Goal: Task Accomplishment & Management: Complete application form

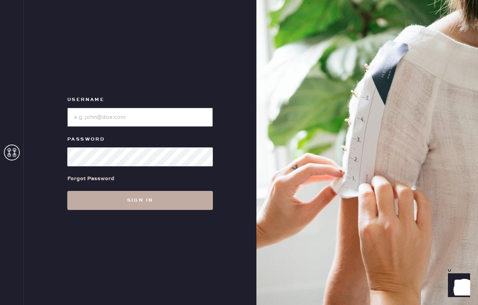
type input "reformationsouthcongress"
click at [134, 204] on button "Sign in" at bounding box center [140, 200] width 146 height 19
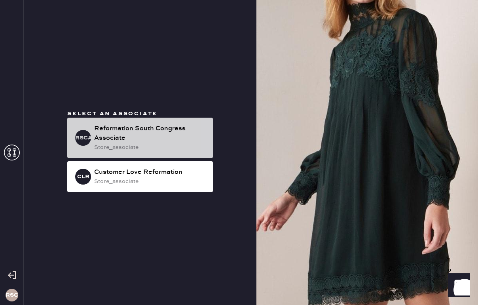
click at [155, 137] on div "Reformation South Congress Associate" at bounding box center [150, 133] width 112 height 19
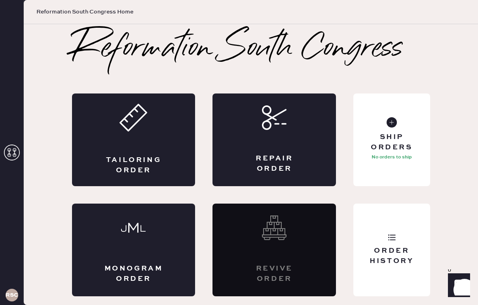
click at [155, 137] on div "Tailoring Order" at bounding box center [133, 139] width 123 height 93
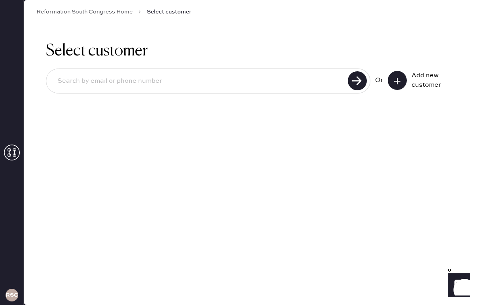
click at [225, 82] on input at bounding box center [198, 81] width 294 height 18
click at [203, 156] on div "Select customer Or Add new customer" at bounding box center [251, 164] width 454 height 281
click at [205, 81] on input at bounding box center [198, 81] width 294 height 18
type input "5126959582"
click at [353, 82] on use at bounding box center [357, 80] width 19 height 19
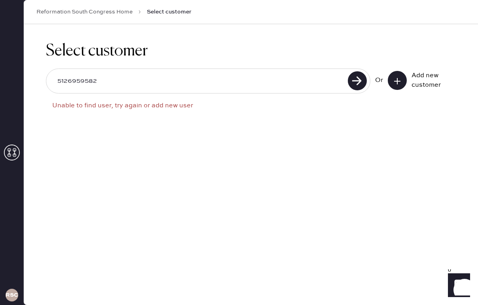
click at [398, 82] on icon at bounding box center [397, 81] width 8 height 8
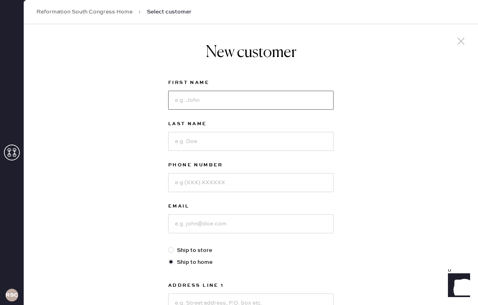
click at [271, 101] on input at bounding box center [250, 100] width 165 height 19
click at [460, 36] on icon at bounding box center [461, 41] width 12 height 12
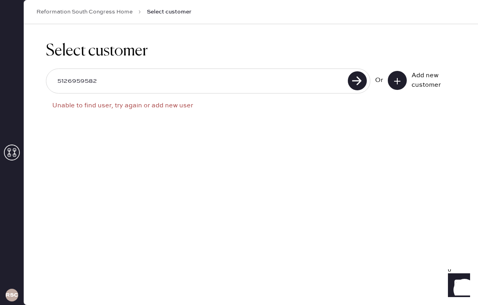
click at [165, 83] on input "5126959582" at bounding box center [198, 81] width 294 height 18
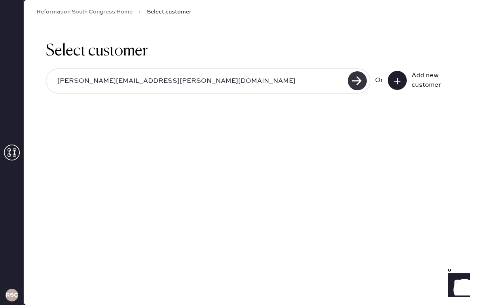
type input "[PERSON_NAME][EMAIL_ADDRESS][PERSON_NAME][DOMAIN_NAME]"
click at [358, 82] on use at bounding box center [357, 80] width 19 height 19
click at [158, 82] on input "[PERSON_NAME][EMAIL_ADDRESS][PERSON_NAME][DOMAIN_NAME]" at bounding box center [198, 81] width 294 height 18
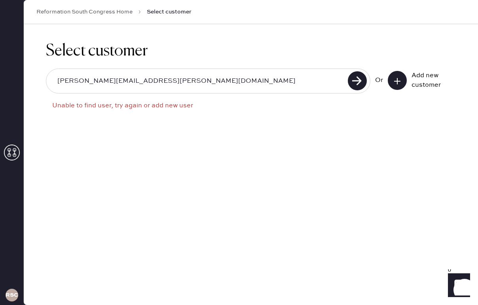
click at [399, 78] on icon at bounding box center [397, 81] width 8 height 8
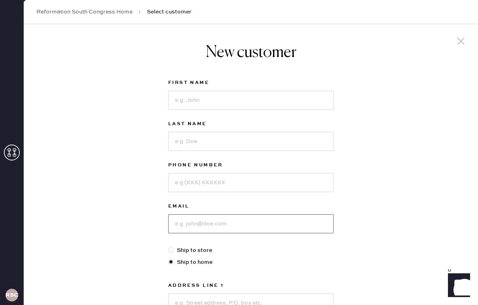
click at [270, 227] on input at bounding box center [250, 223] width 165 height 19
paste input "[PERSON_NAME][EMAIL_ADDRESS][PERSON_NAME][DOMAIN_NAME]"
type input "[PERSON_NAME][EMAIL_ADDRESS][PERSON_NAME][DOMAIN_NAME]"
click at [229, 99] on input at bounding box center [250, 100] width 165 height 19
type input "[PERSON_NAME]"
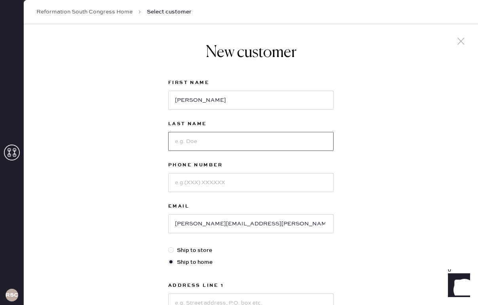
click at [222, 137] on input at bounding box center [250, 141] width 165 height 19
type input "[PERSON_NAME]"
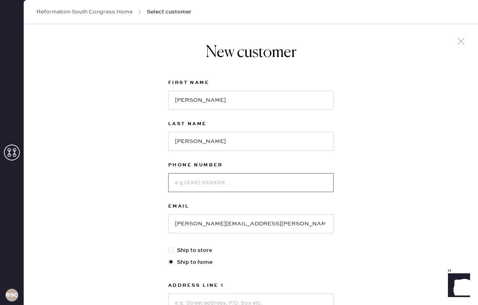
click at [218, 184] on input at bounding box center [250, 182] width 165 height 19
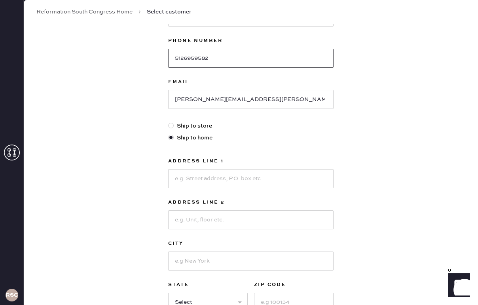
scroll to position [129, 0]
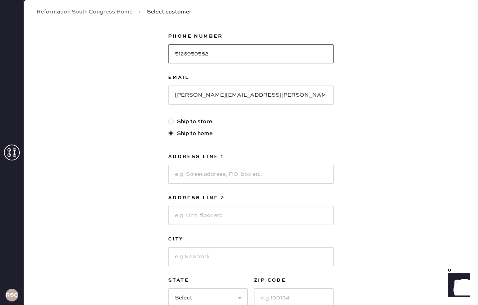
type input "5126959582"
click at [221, 176] on input at bounding box center [250, 174] width 165 height 19
type input "[STREET_ADDRESS]"
click at [213, 215] on input at bounding box center [250, 215] width 165 height 19
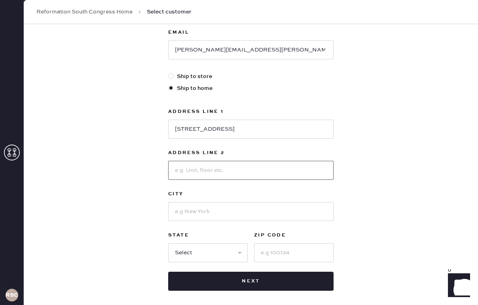
scroll to position [175, 0]
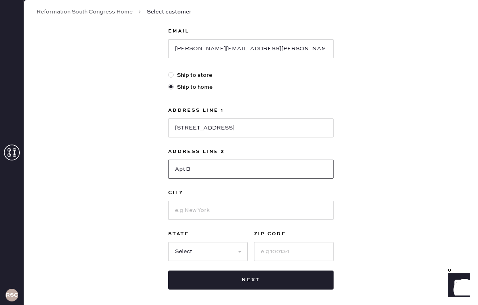
type input "Apt B"
click at [196, 206] on input at bounding box center [250, 210] width 165 height 19
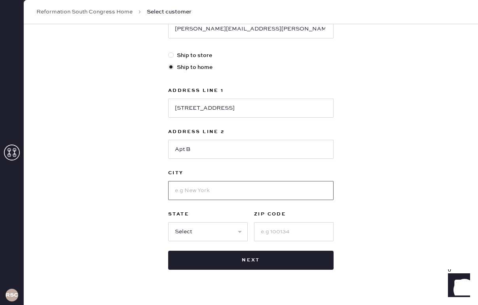
scroll to position [197, 0]
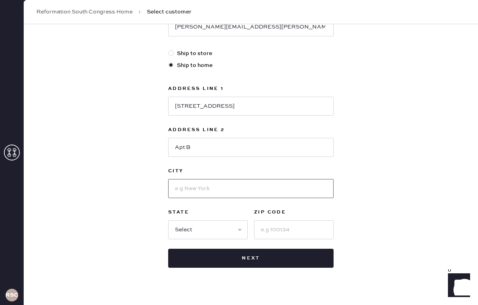
type input "Austin"
select select "[GEOGRAPHIC_DATA]"
type input "78704"
click at [291, 231] on input "78704" at bounding box center [294, 229] width 80 height 19
click at [357, 251] on div "New customer First Name Payton Last Name Johnson Phone Number 5126959582 Email …" at bounding box center [251, 72] width 454 height 491
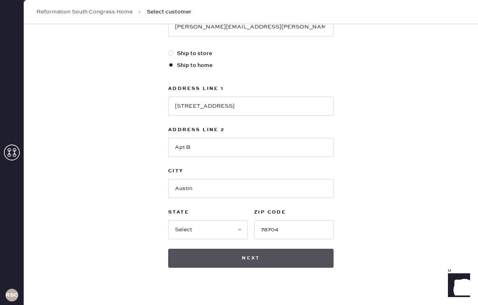
click at [300, 260] on button "Next" at bounding box center [250, 258] width 165 height 19
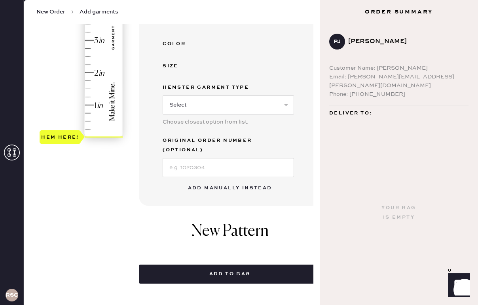
scroll to position [207, 0]
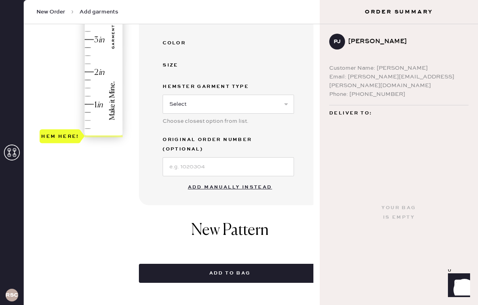
click at [247, 179] on button "Add manually instead" at bounding box center [230, 187] width 94 height 16
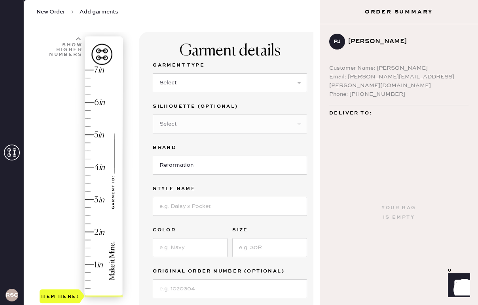
scroll to position [47, 0]
click at [248, 83] on select "Select Basic Skirt Jeans Leggings Pants Shorts Basic Sleeved Dress Basic Sleeve…" at bounding box center [230, 83] width 154 height 19
select select "2"
click at [153, 74] on select "Select Basic Skirt Jeans Leggings Pants Shorts Basic Sleeved Dress Basic Sleeve…" at bounding box center [230, 83] width 154 height 19
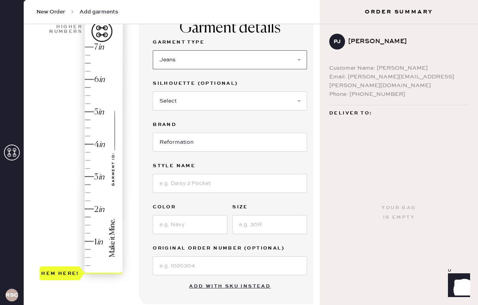
scroll to position [70, 0]
click at [233, 186] on input at bounding box center [230, 182] width 154 height 19
type input "CARY LOW RISE SLOUCHY WIDE LEG JEANS"
click at [195, 226] on input at bounding box center [190, 224] width 75 height 19
type input "[PERSON_NAME]"
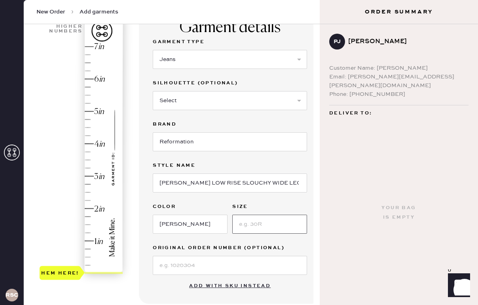
click at [259, 227] on input at bounding box center [269, 224] width 75 height 19
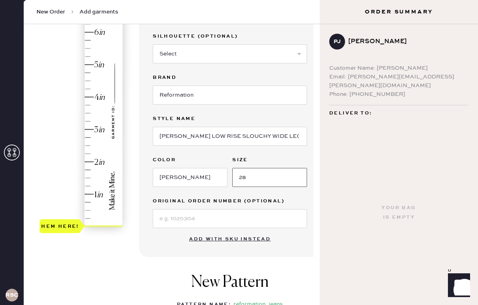
scroll to position [113, 0]
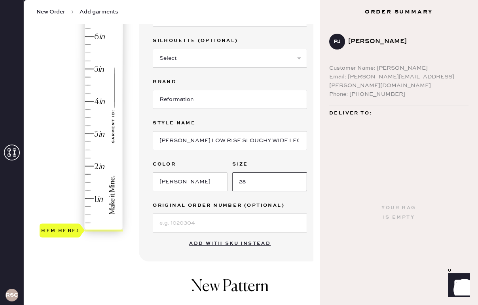
type input "28"
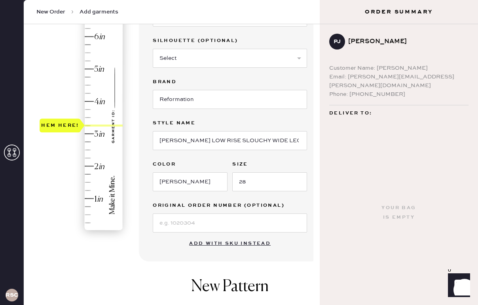
drag, startPoint x: 58, startPoint y: 229, endPoint x: 44, endPoint y: 131, distance: 98.7
click at [44, 130] on div "Hem here!" at bounding box center [60, 125] width 38 height 9
type input "3.5"
drag, startPoint x: 57, startPoint y: 131, endPoint x: 56, endPoint y: 116, distance: 14.7
click at [56, 116] on div "Hem here!" at bounding box center [60, 116] width 38 height 9
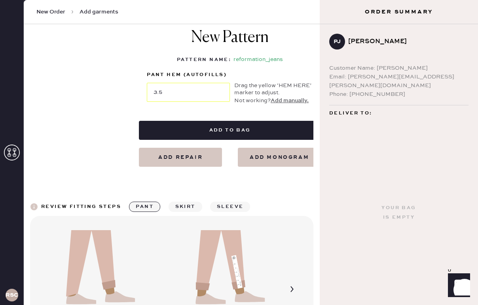
scroll to position [364, 0]
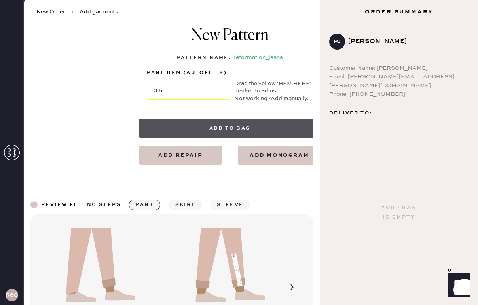
click at [160, 122] on button "Add to bag" at bounding box center [230, 128] width 182 height 19
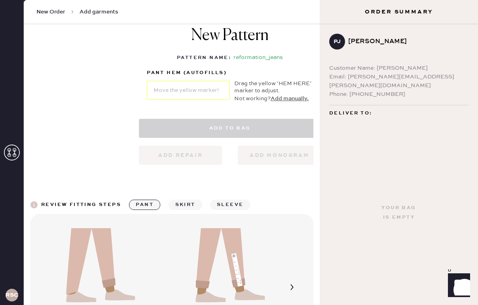
select select "2"
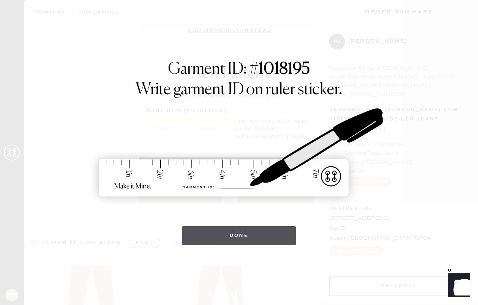
click at [246, 235] on button "Done" at bounding box center [239, 235] width 114 height 19
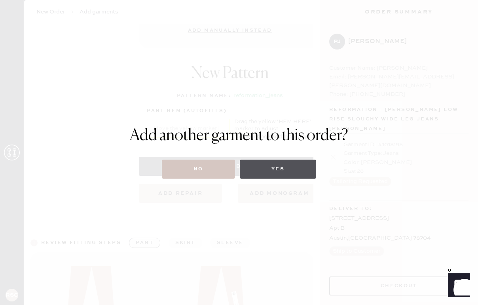
click at [269, 168] on button "Yes" at bounding box center [278, 168] width 76 height 19
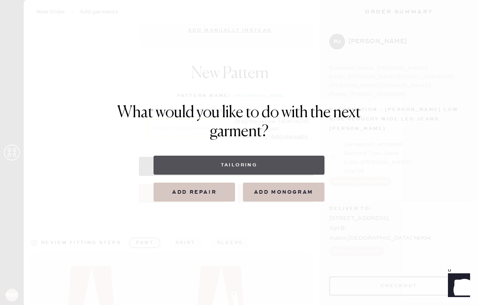
click at [275, 160] on button "Tailoring" at bounding box center [239, 165] width 171 height 19
select select
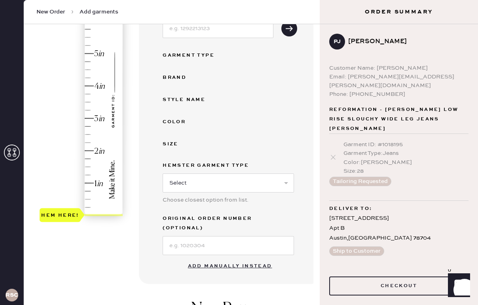
scroll to position [137, 0]
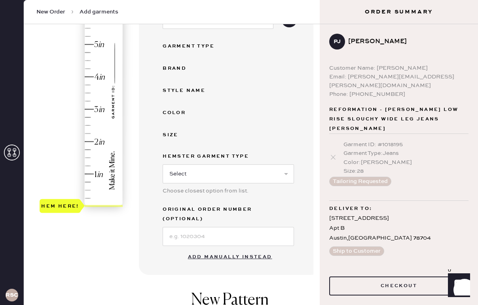
click at [238, 249] on button "Add manually instead" at bounding box center [230, 257] width 94 height 16
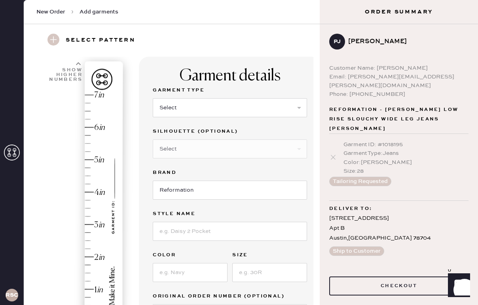
scroll to position [0, 0]
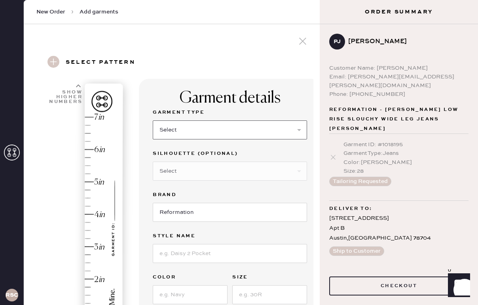
click at [241, 122] on select "Select Basic Skirt Jeans Leggings Pants Shorts Basic Sleeved Dress Basic Sleeve…" at bounding box center [230, 129] width 154 height 19
select select "2"
click at [153, 120] on select "Select Basic Skirt Jeans Leggings Pants Shorts Basic Sleeved Dress Basic Sleeve…" at bounding box center [230, 129] width 154 height 19
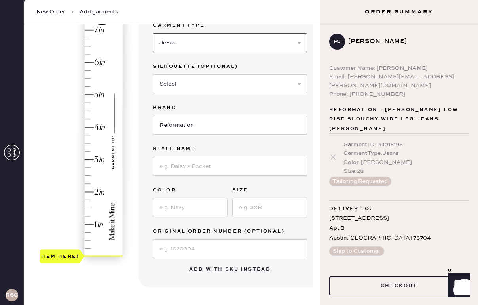
scroll to position [88, 0]
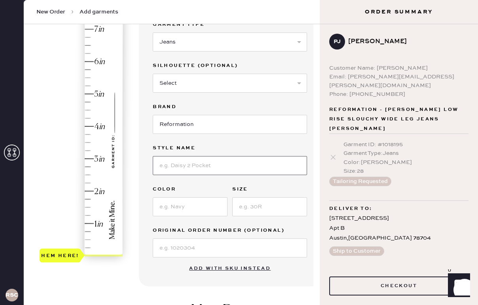
click at [228, 168] on input at bounding box center [230, 165] width 154 height 19
type input "Val 90's Mid Rise Straight Jean"
click at [196, 205] on input at bounding box center [190, 206] width 75 height 19
type input "[US_STATE]"
click at [251, 205] on input at bounding box center [269, 206] width 75 height 19
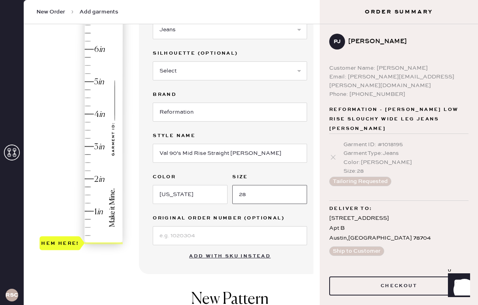
scroll to position [101, 0]
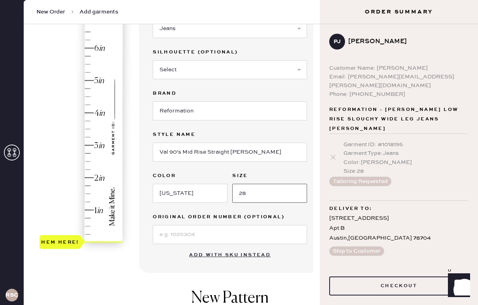
type input "28"
click at [167, 266] on div "Garment details Garment Type Select Basic Skirt Jeans Leggings Pants Shorts Bas…" at bounding box center [230, 124] width 182 height 295
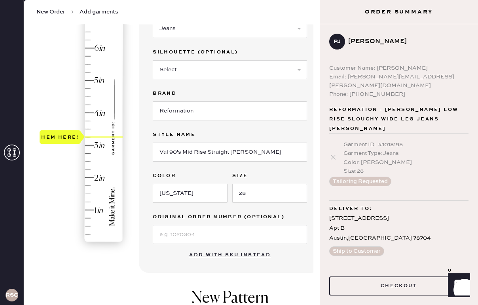
type input "3"
drag, startPoint x: 55, startPoint y: 241, endPoint x: 59, endPoint y: 144, distance: 97.4
click at [59, 144] on div "Hem here!" at bounding box center [60, 144] width 38 height 9
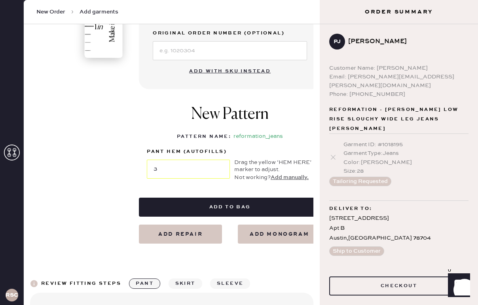
scroll to position [285, 0]
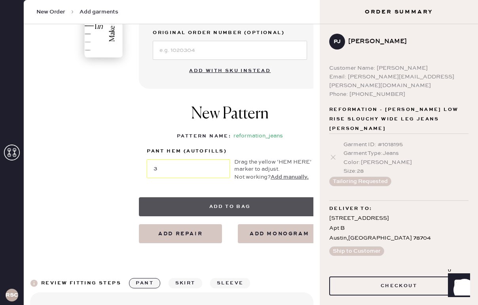
click at [177, 206] on button "Add to bag" at bounding box center [230, 206] width 182 height 19
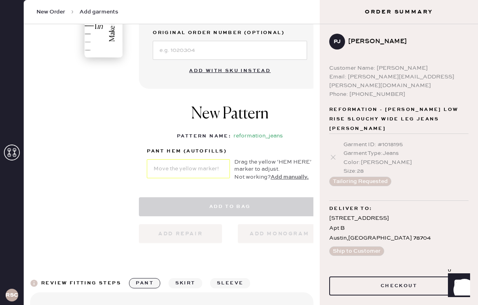
select select "2"
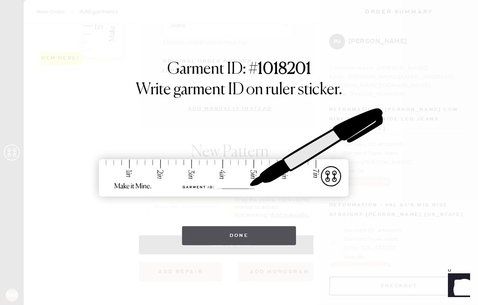
click at [228, 237] on button "Done" at bounding box center [239, 235] width 114 height 19
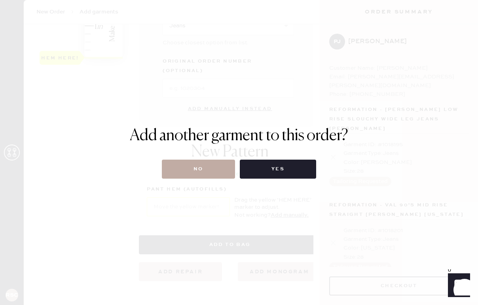
click at [203, 173] on button "No" at bounding box center [198, 168] width 73 height 19
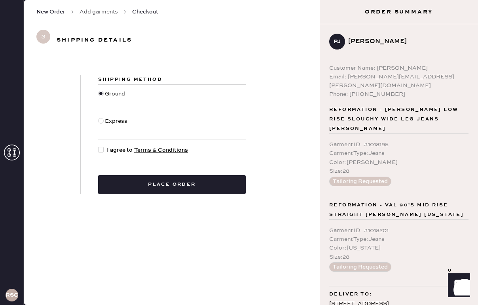
click at [103, 148] on div at bounding box center [101, 150] width 6 height 6
click at [99, 146] on input "I agree to Terms & Conditions" at bounding box center [98, 146] width 0 height 0
checkbox input "true"
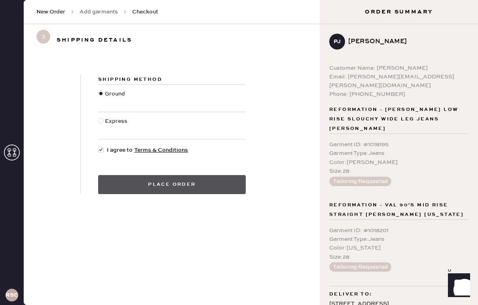
click at [171, 186] on button "Place order" at bounding box center [172, 184] width 148 height 19
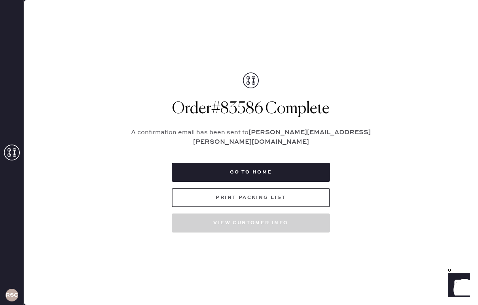
click at [209, 195] on button "Print Packing List" at bounding box center [251, 197] width 158 height 19
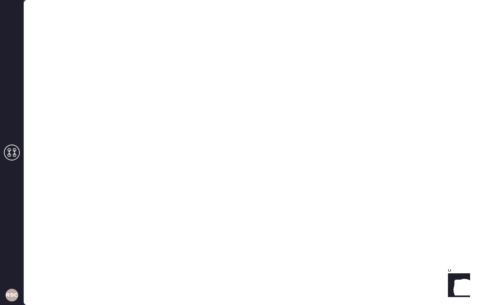
click at [347, 110] on div at bounding box center [251, 152] width 454 height 305
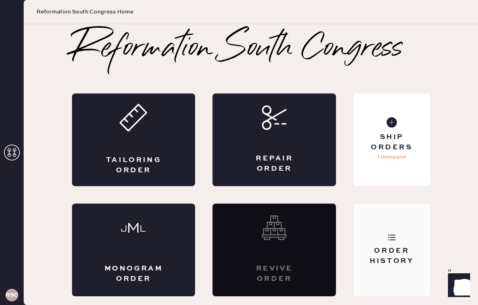
click at [385, 241] on div "Order History" at bounding box center [391, 249] width 76 height 93
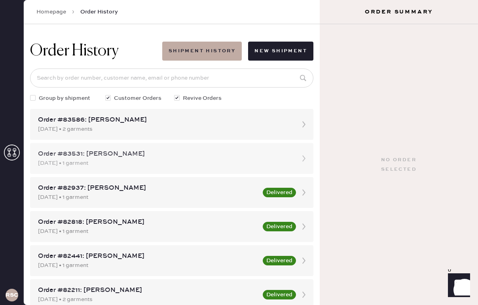
click at [225, 156] on div "Order #83531: [PERSON_NAME]" at bounding box center [164, 153] width 253 height 9
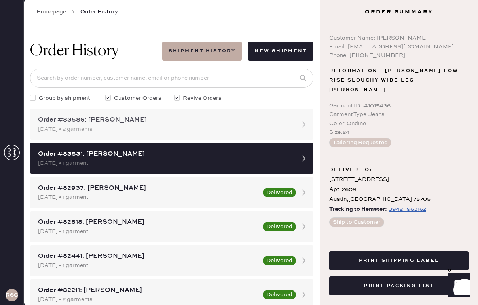
click at [296, 124] on icon at bounding box center [304, 124] width 16 height 16
